Goal: Information Seeking & Learning: Learn about a topic

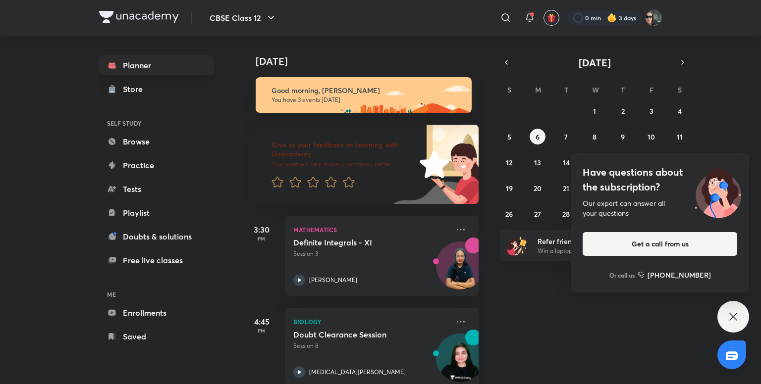
scroll to position [111, 0]
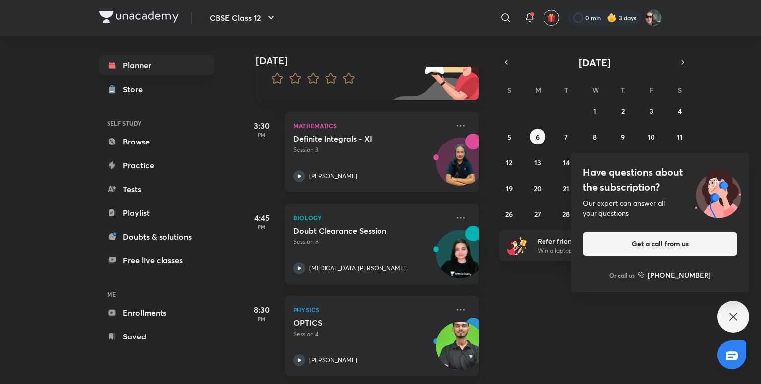
click at [730, 306] on div "Have questions about the subscription? Our expert can answer all your questions…" at bounding box center [733, 317] width 32 height 32
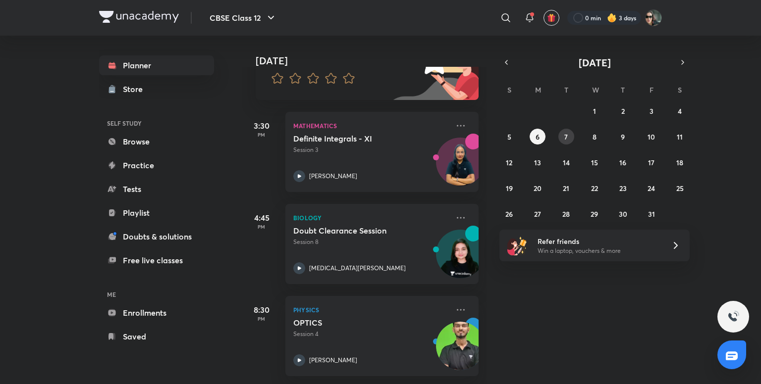
click at [567, 132] on abbr "7" at bounding box center [565, 136] width 3 height 9
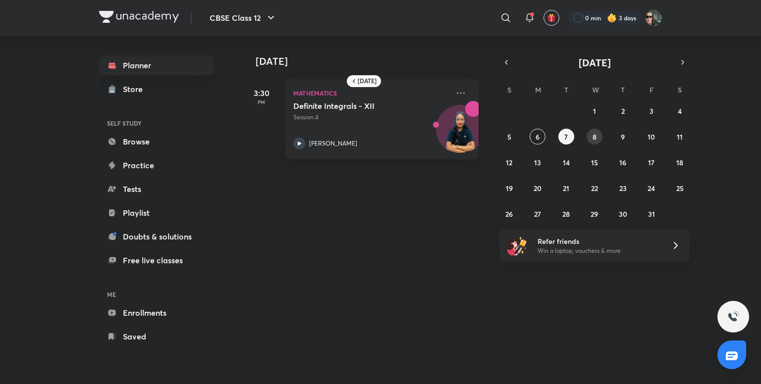
click at [594, 138] on abbr "8" at bounding box center [594, 136] width 4 height 9
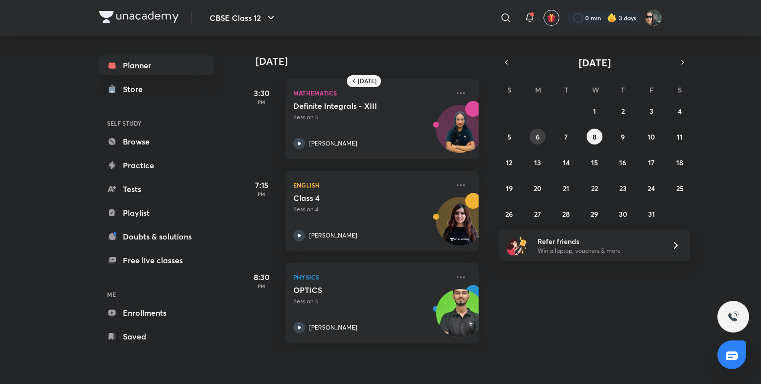
click at [541, 131] on button "6" at bounding box center [537, 137] width 16 height 16
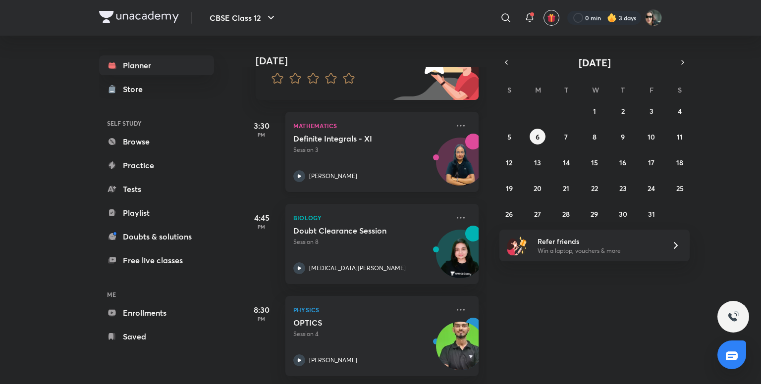
click at [334, 151] on div "Definite Integrals - XI Session 3 [PERSON_NAME]" at bounding box center [371, 158] width 156 height 49
click at [361, 120] on p "Mathematics" at bounding box center [371, 126] width 156 height 12
click at [631, 20] on div at bounding box center [604, 18] width 74 height 14
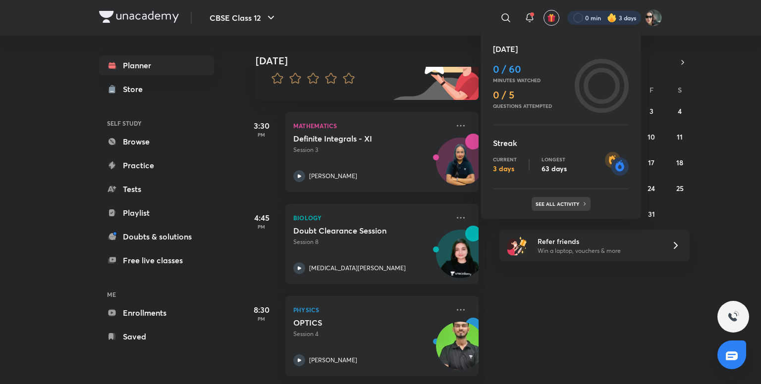
click at [551, 202] on p "See all activity" at bounding box center [558, 204] width 46 height 6
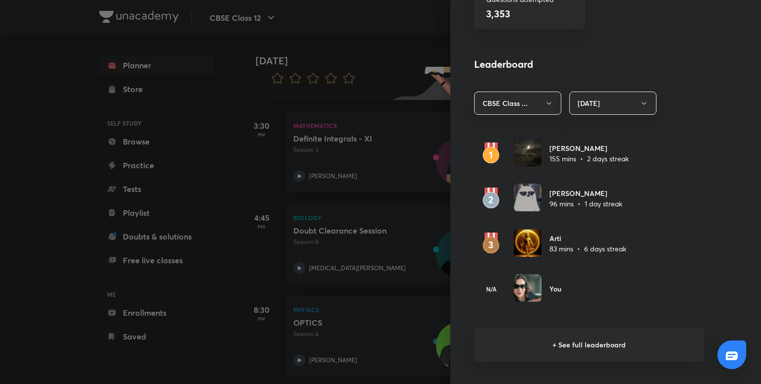
scroll to position [515, 0]
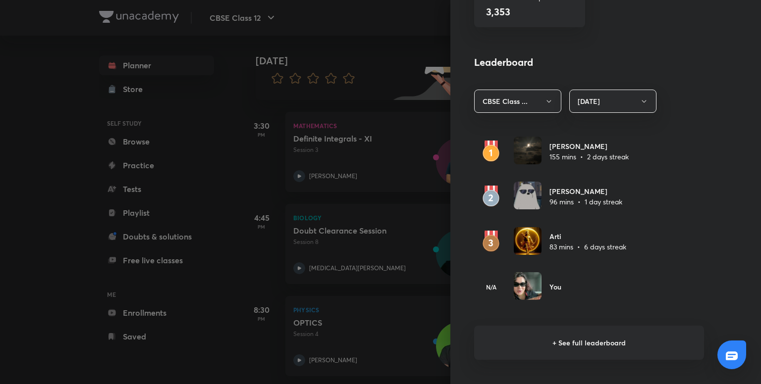
click at [593, 340] on h6 "+ See full leaderboard" at bounding box center [589, 343] width 230 height 34
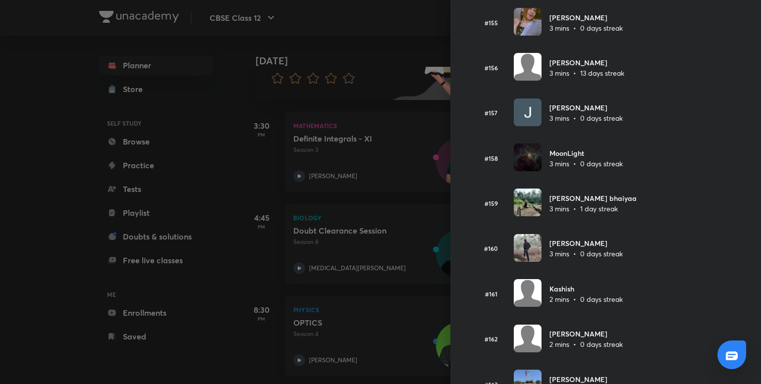
scroll to position [6763, 0]
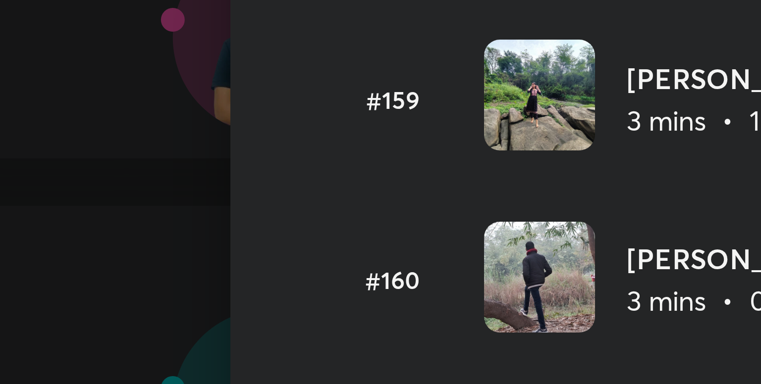
click at [523, 145] on img at bounding box center [528, 131] width 28 height 28
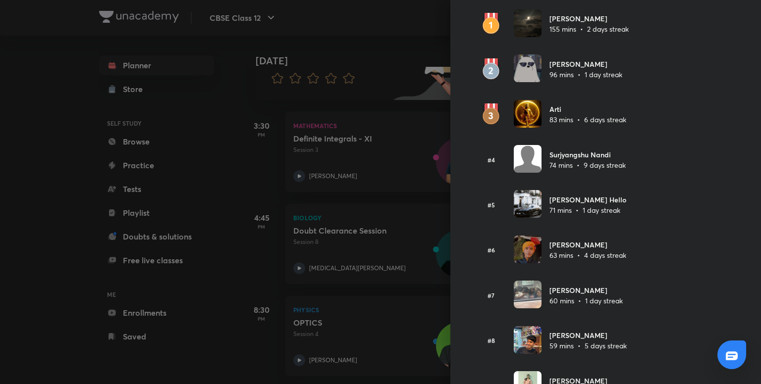
scroll to position [0, 0]
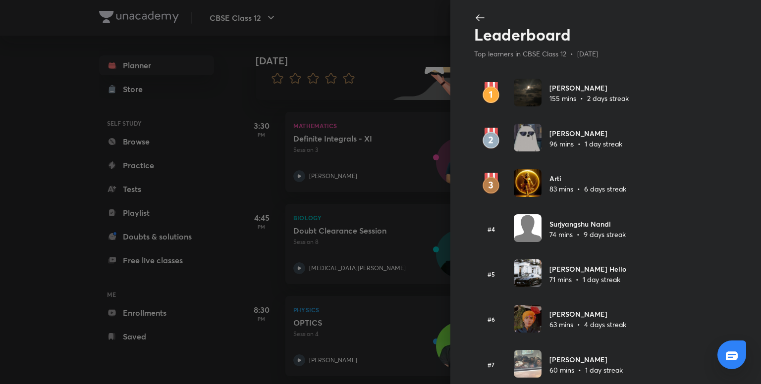
click at [527, 88] on img at bounding box center [528, 93] width 28 height 28
click at [474, 19] on icon at bounding box center [480, 18] width 12 height 12
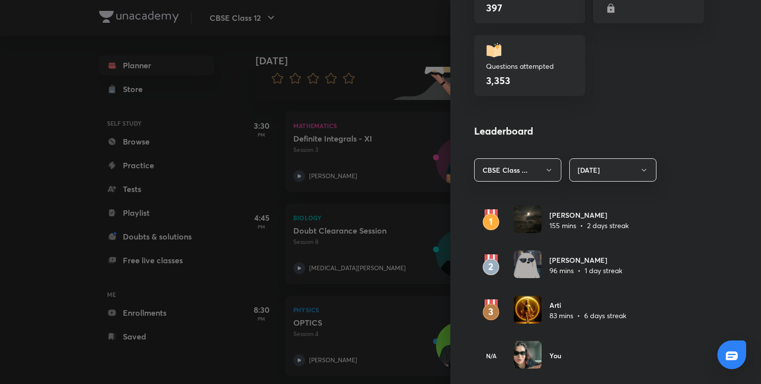
scroll to position [446, 0]
click at [588, 167] on button "[DATE]" at bounding box center [612, 169] width 87 height 23
click at [600, 238] on span "Last 30 days" at bounding box center [605, 236] width 74 height 10
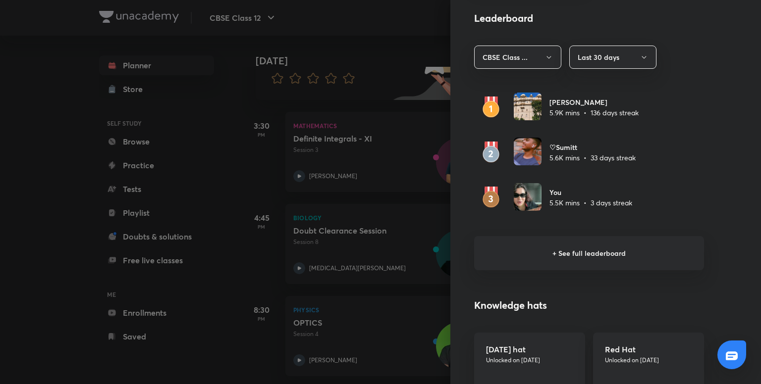
scroll to position [559, 0]
click at [582, 258] on h6 "+ See full leaderboard" at bounding box center [589, 253] width 230 height 34
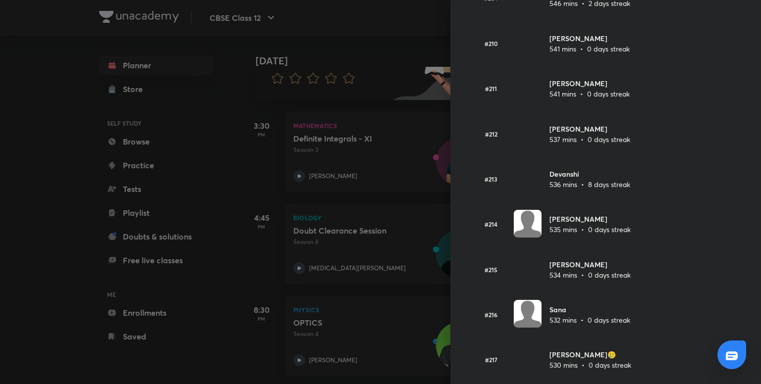
scroll to position [9511, 0]
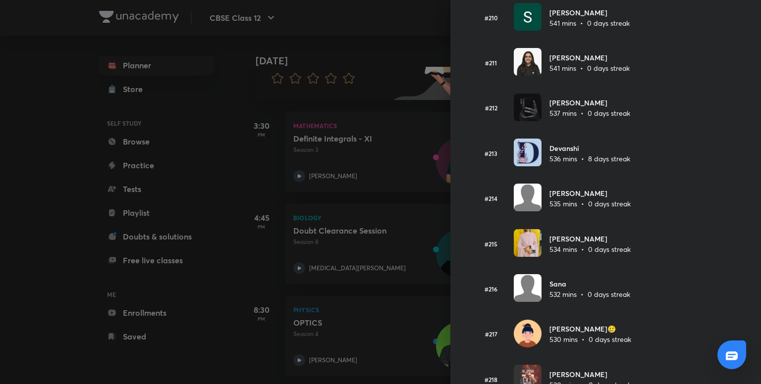
drag, startPoint x: 602, startPoint y: 178, endPoint x: 542, endPoint y: 179, distance: 59.9
click at [549, 63] on h6 "[PERSON_NAME]" at bounding box center [589, 57] width 80 height 10
copy h6 "[PERSON_NAME]"
click at [649, 123] on div "#212 [PERSON_NAME] 537 mins • 0 days streak" at bounding box center [589, 108] width 230 height 29
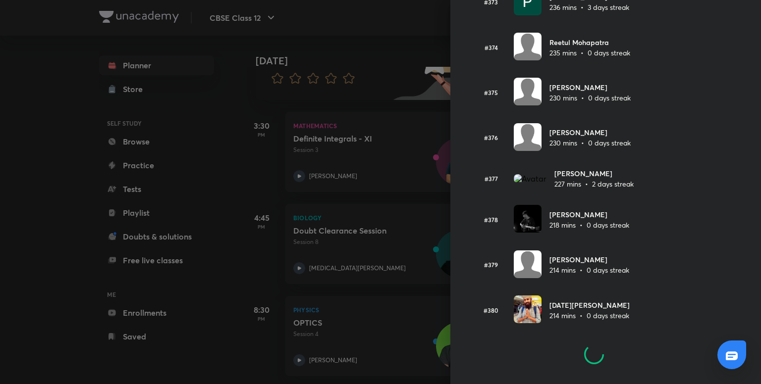
scroll to position [17000, 0]
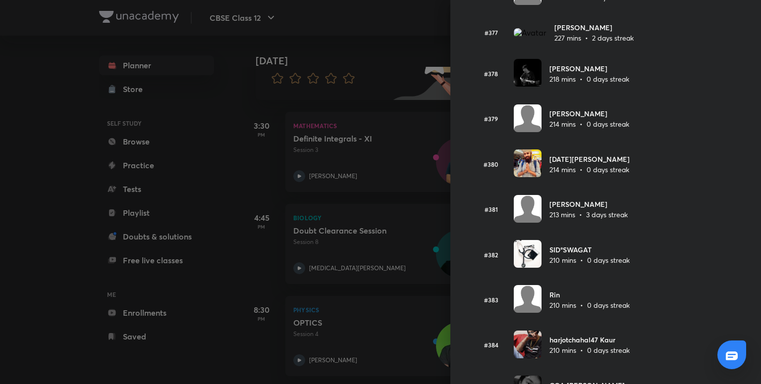
click at [390, 69] on div at bounding box center [380, 192] width 761 height 384
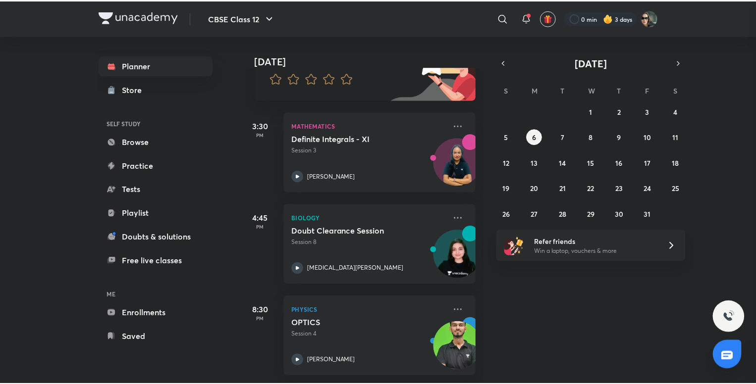
scroll to position [0, 0]
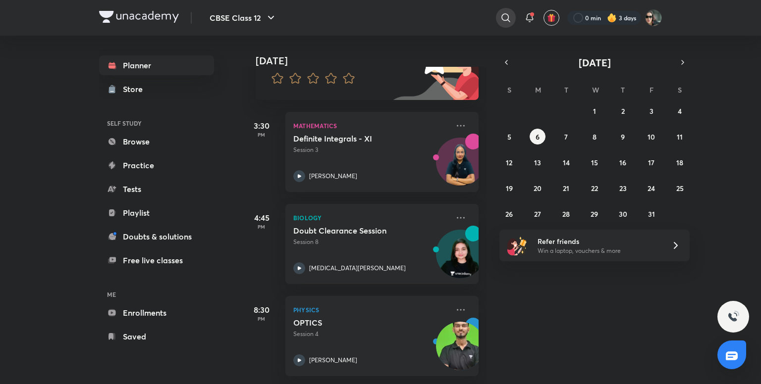
click at [499, 15] on div at bounding box center [506, 18] width 20 height 20
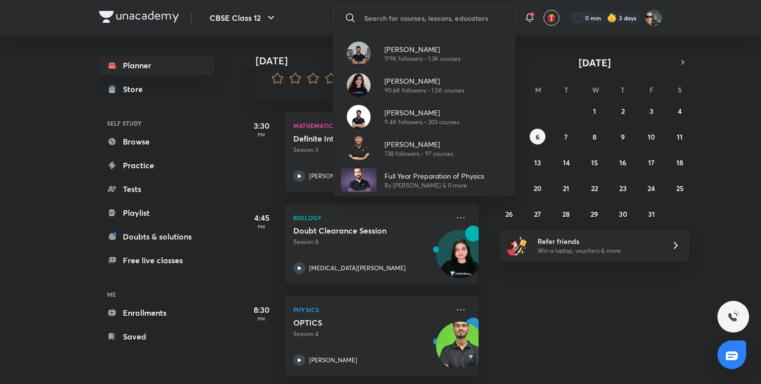
paste input "[PERSON_NAME]"
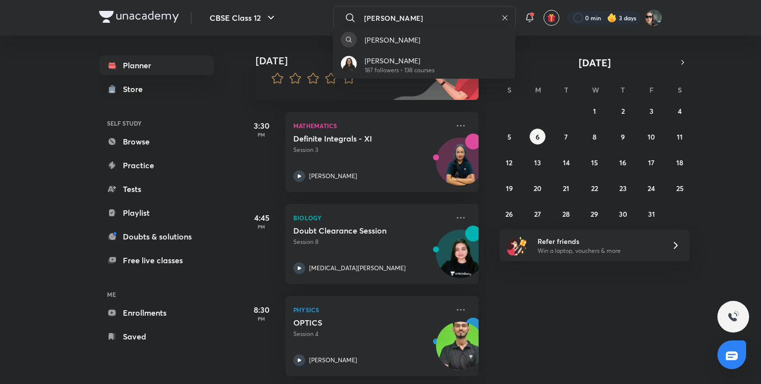
type input "[PERSON_NAME]"
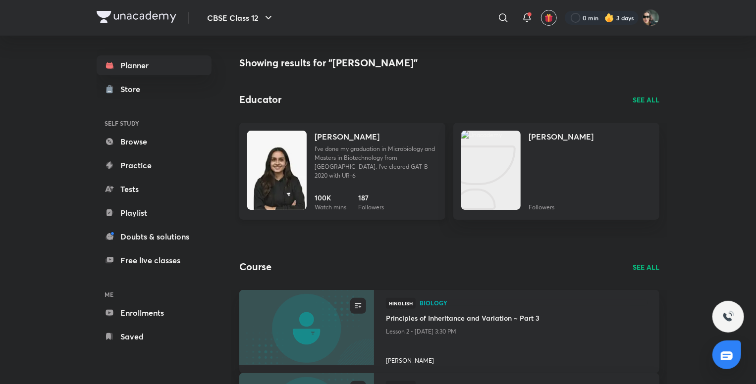
click at [398, 155] on p "I've done my graduation in Microbiology and Masters in Biotechnology from [GEOG…" at bounding box center [375, 163] width 123 height 36
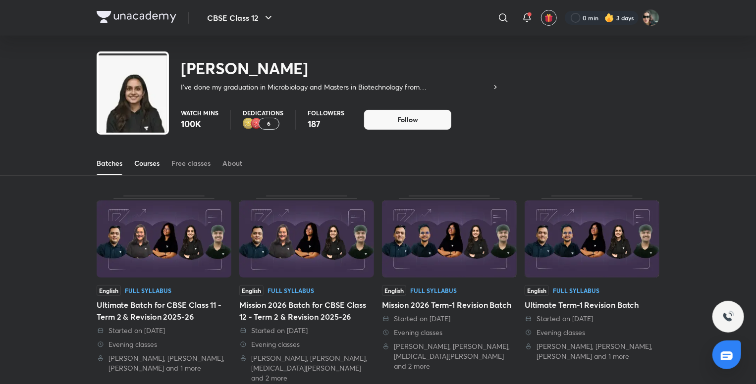
click at [153, 159] on div "Courses" at bounding box center [146, 163] width 25 height 10
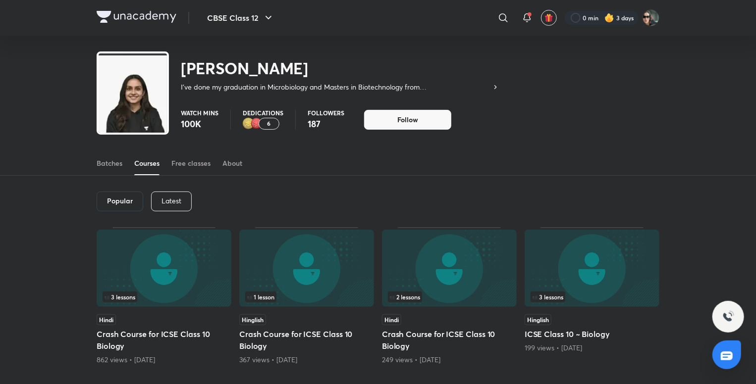
click at [177, 195] on div "Latest" at bounding box center [171, 202] width 41 height 20
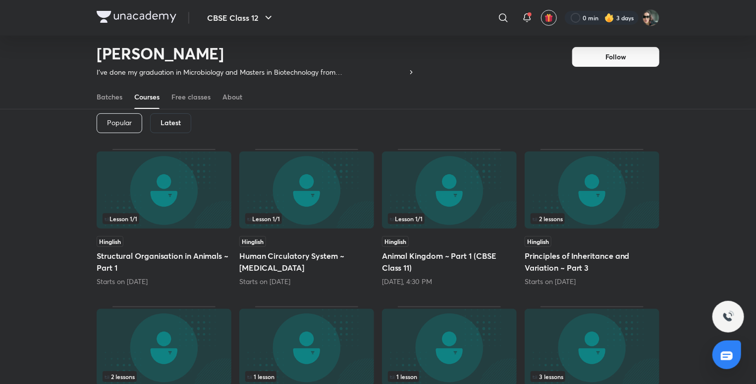
scroll to position [52, 0]
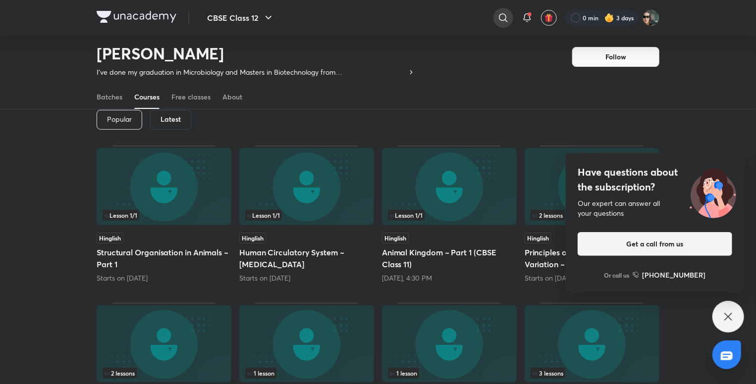
click at [505, 15] on icon at bounding box center [503, 18] width 12 height 12
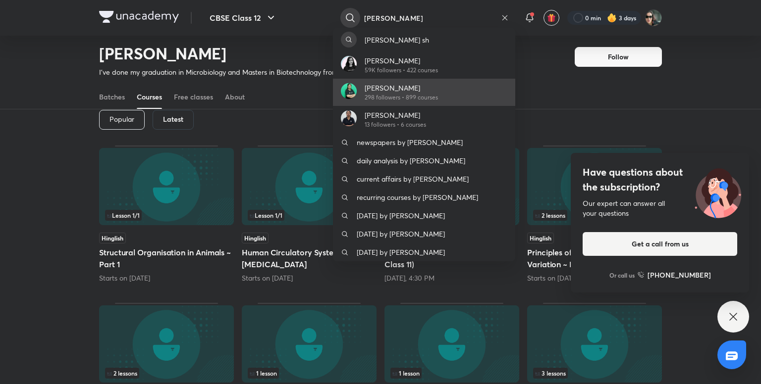
type input "[PERSON_NAME]"
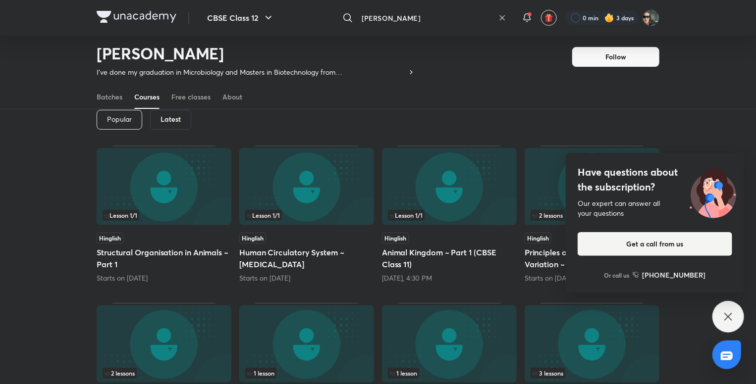
click at [422, 9] on input "[PERSON_NAME]" at bounding box center [426, 17] width 137 height 27
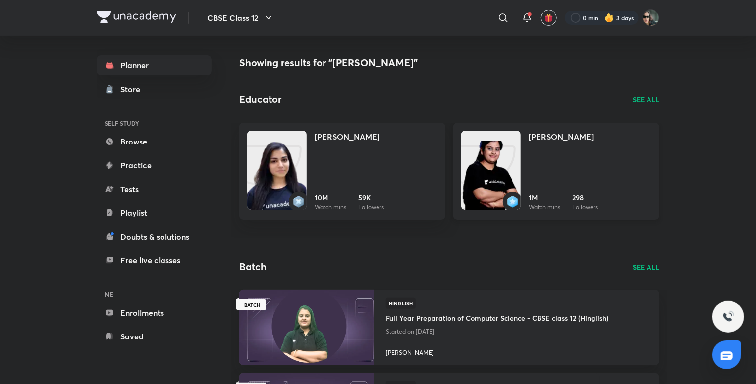
click at [525, 147] on link "[PERSON_NAME] 1M Watch mins 298 Followers" at bounding box center [556, 171] width 206 height 97
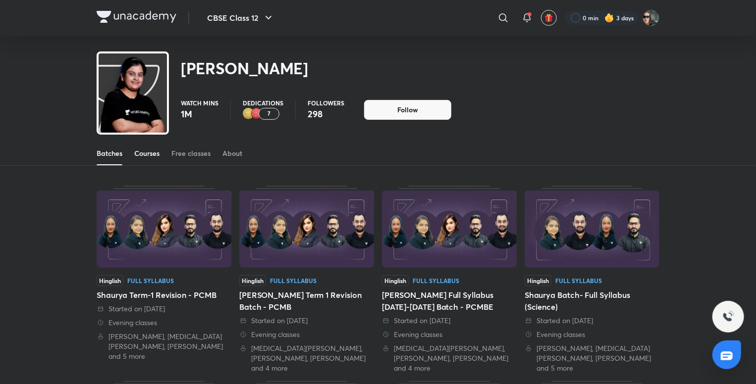
click at [150, 156] on div "Courses" at bounding box center [146, 154] width 25 height 10
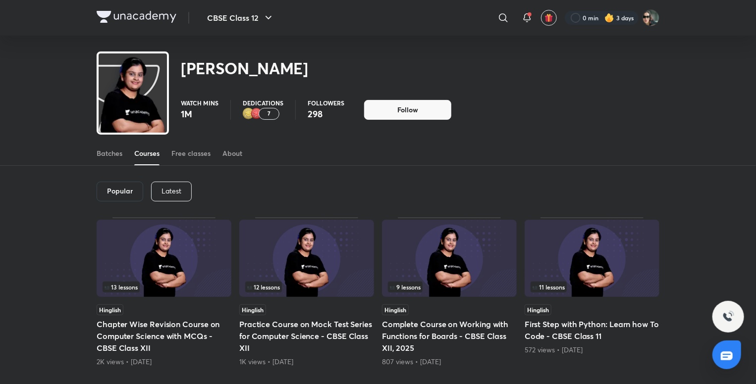
click at [184, 187] on div "Latest" at bounding box center [171, 192] width 41 height 20
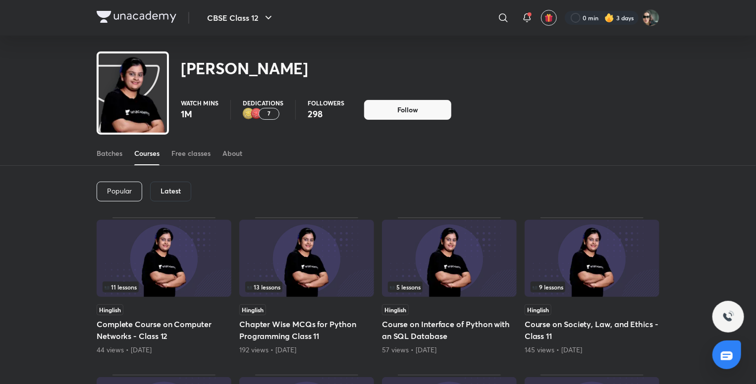
click at [270, 115] on div "7" at bounding box center [269, 114] width 21 height 12
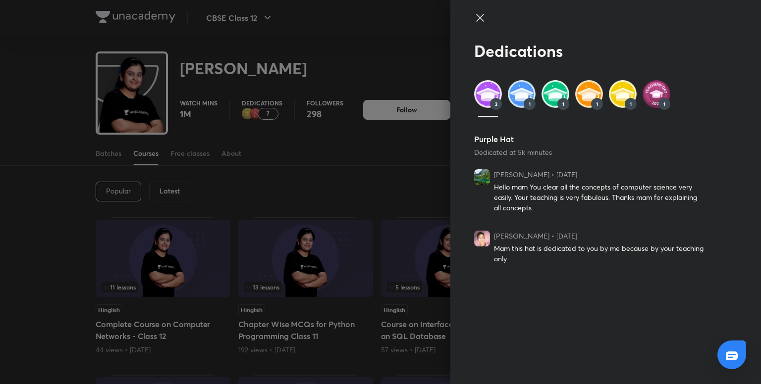
click at [660, 98] on img at bounding box center [656, 94] width 28 height 28
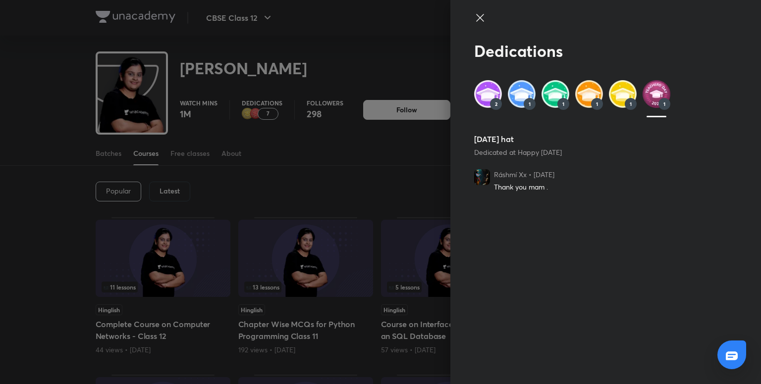
click at [621, 91] on img at bounding box center [623, 94] width 28 height 28
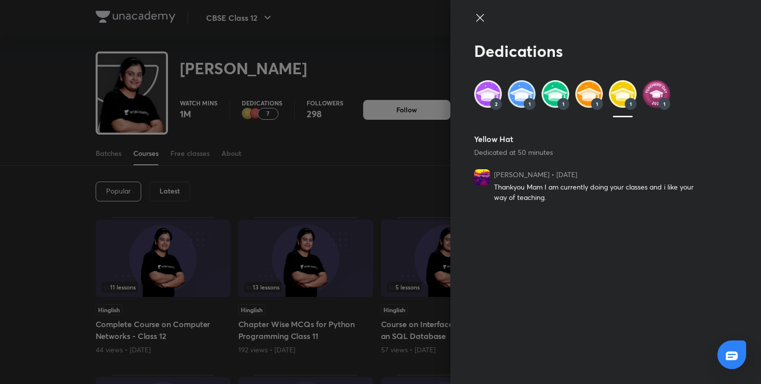
click at [588, 88] on img at bounding box center [589, 94] width 28 height 28
click at [561, 95] on img at bounding box center [555, 94] width 28 height 28
click at [522, 98] on img at bounding box center [522, 94] width 28 height 28
click at [495, 97] on img at bounding box center [488, 94] width 28 height 28
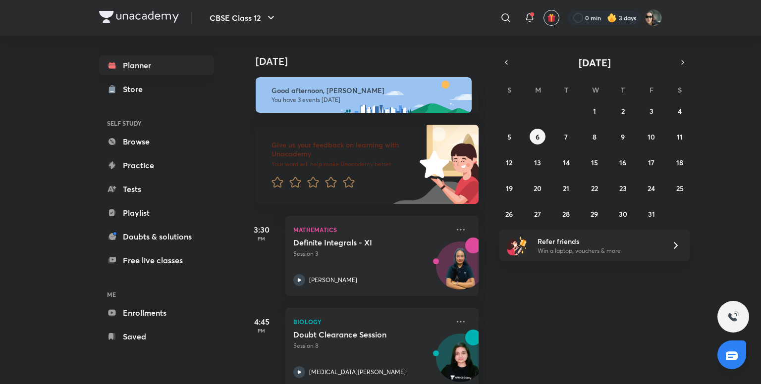
click at [455, 230] on icon at bounding box center [461, 230] width 12 height 12
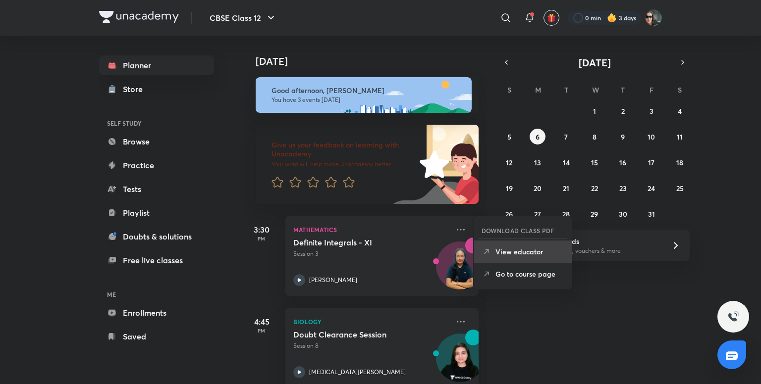
click at [517, 254] on p "View educator" at bounding box center [529, 252] width 68 height 10
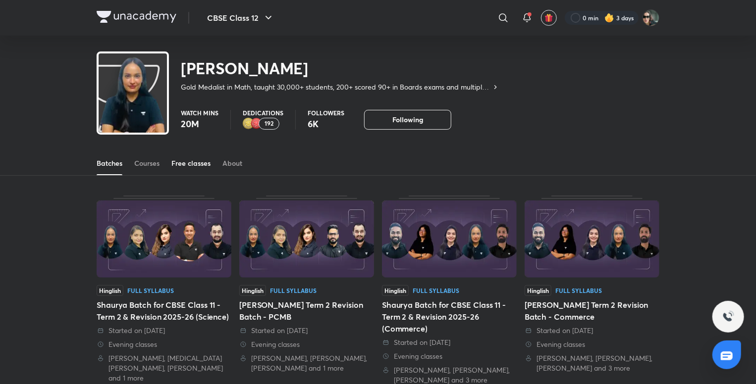
click at [190, 169] on link "Free classes" at bounding box center [190, 164] width 39 height 24
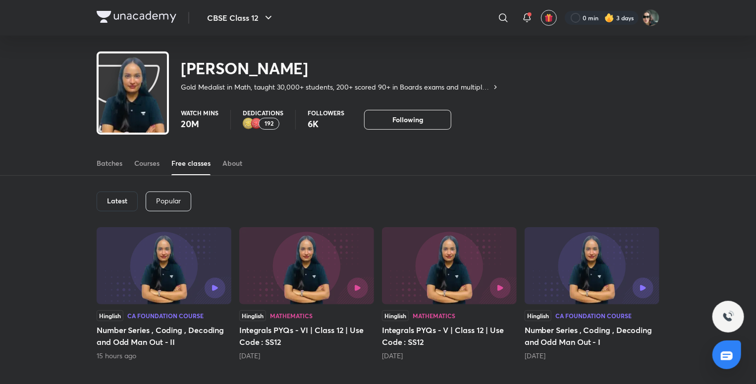
click at [138, 14] on img at bounding box center [137, 17] width 80 height 12
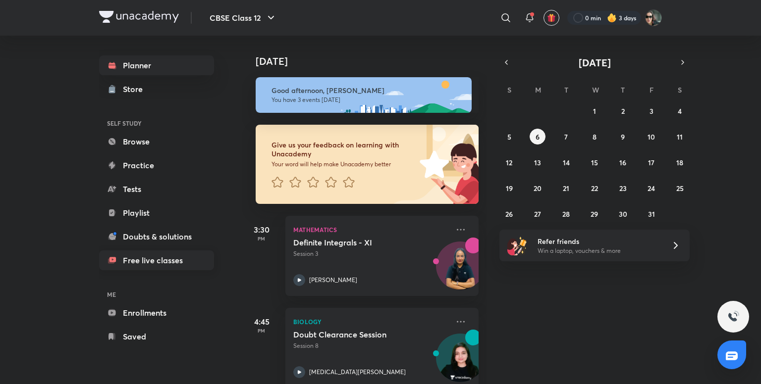
click at [186, 257] on link "Free live classes" at bounding box center [156, 261] width 115 height 20
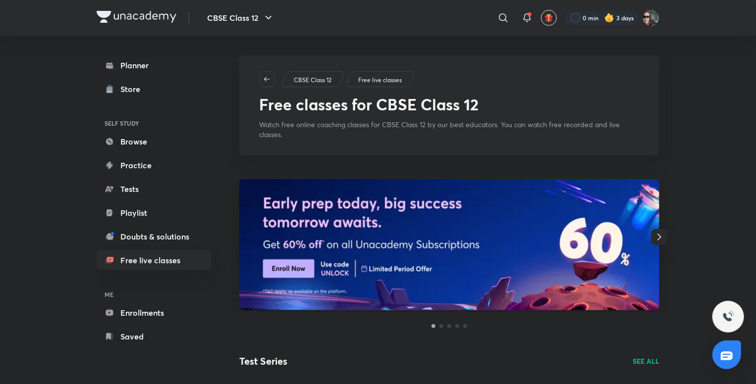
click at [659, 236] on icon "button" at bounding box center [658, 237] width 3 height 6
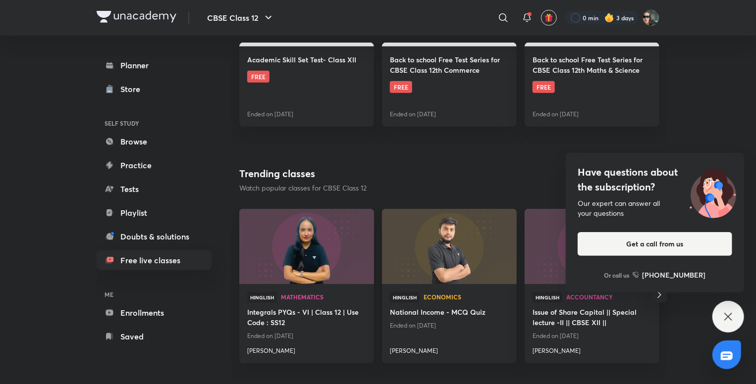
scroll to position [343, 0]
click at [719, 310] on div "Have questions about the subscription? Our expert can answer all your questions…" at bounding box center [728, 317] width 32 height 32
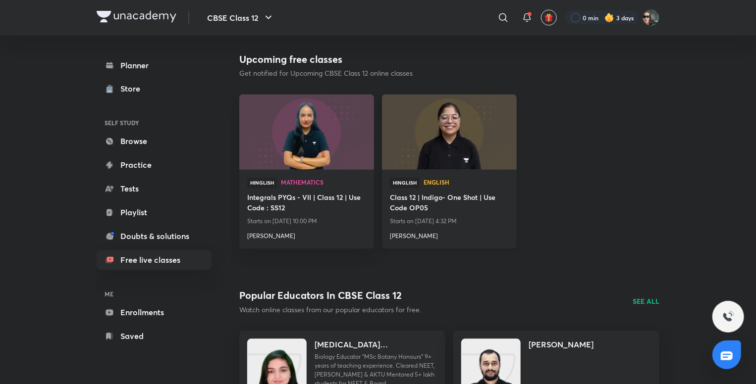
scroll to position [872, 0]
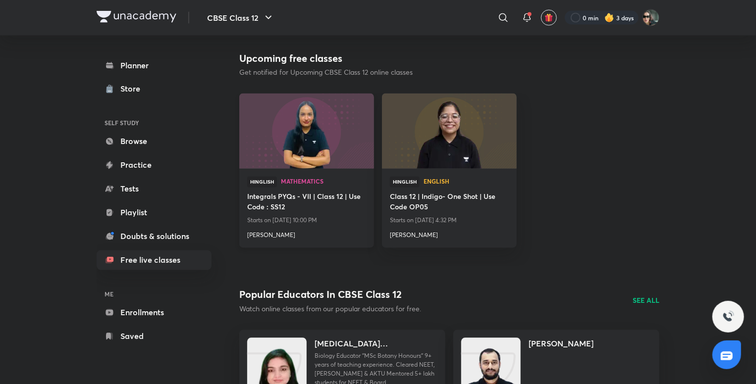
click at [296, 140] on img at bounding box center [306, 131] width 137 height 77
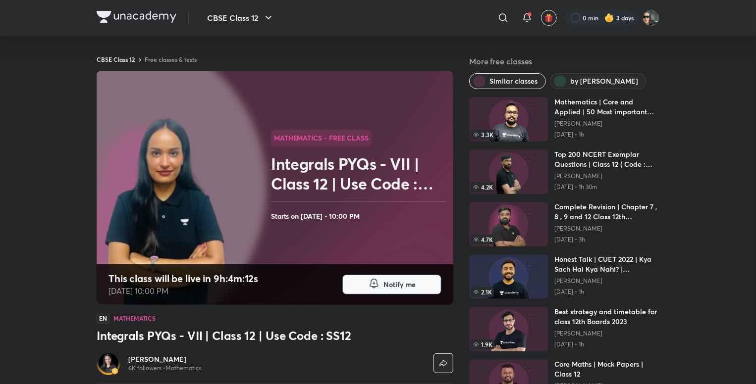
click at [412, 288] on span "Notify me" at bounding box center [399, 285] width 32 height 10
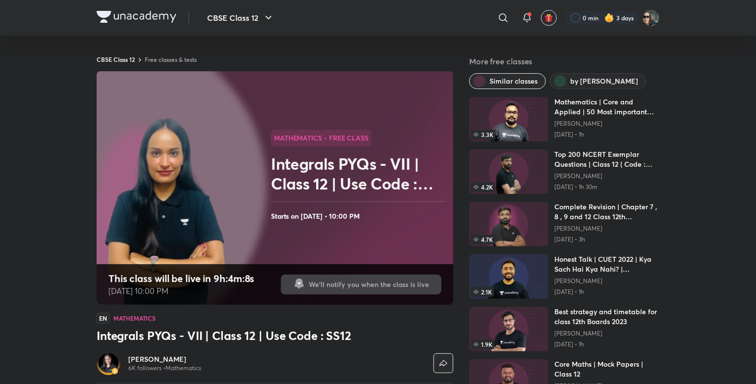
click at [150, 21] on img at bounding box center [137, 17] width 80 height 12
